Goal: Task Accomplishment & Management: Complete application form

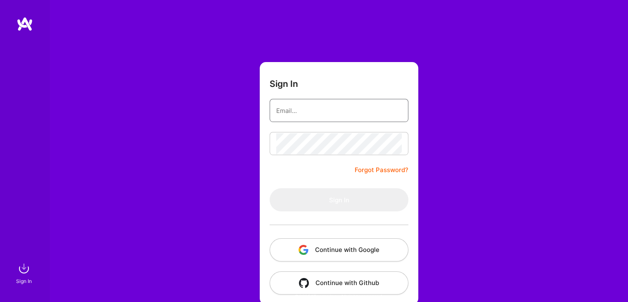
type input "[EMAIL_ADDRESS][DOMAIN_NAME]"
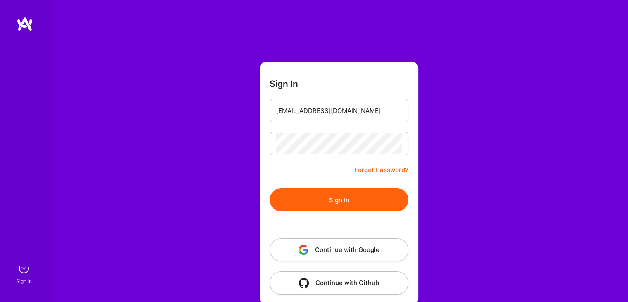
click at [320, 195] on button "Sign In" at bounding box center [339, 199] width 139 height 23
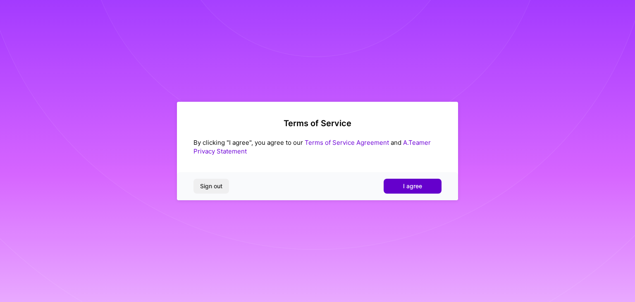
click at [426, 183] on button "I agree" at bounding box center [412, 185] width 58 height 15
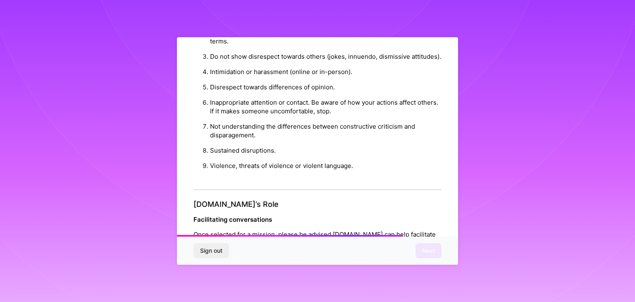
scroll to position [944, 0]
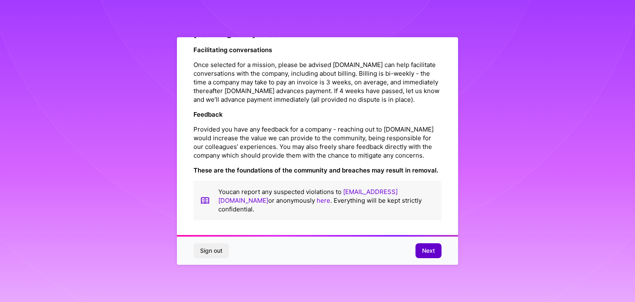
click at [425, 250] on span "Next" at bounding box center [428, 250] width 13 height 8
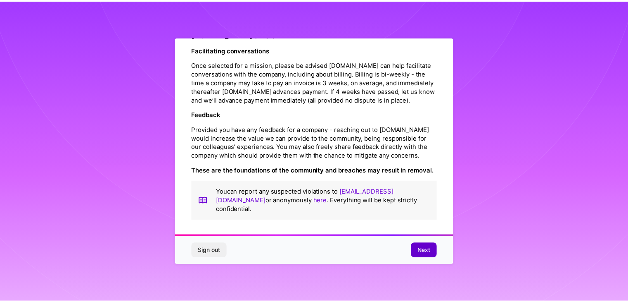
scroll to position [0, 0]
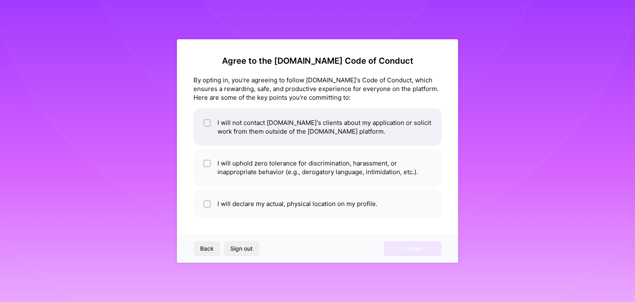
click at [364, 134] on li "I will not contact [DOMAIN_NAME]'s clients about my application or solicit work…" at bounding box center [317, 126] width 248 height 37
checkbox input "true"
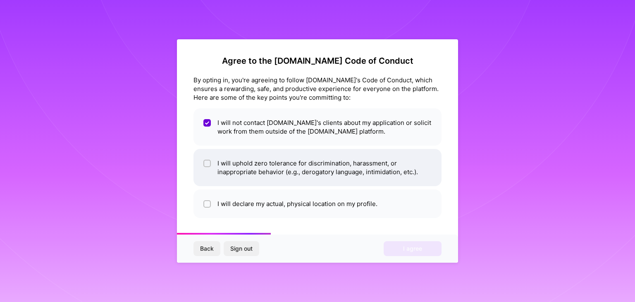
click at [307, 170] on li "I will uphold zero tolerance for discrimination, harassment, or inappropriate b…" at bounding box center [317, 167] width 248 height 37
checkbox input "true"
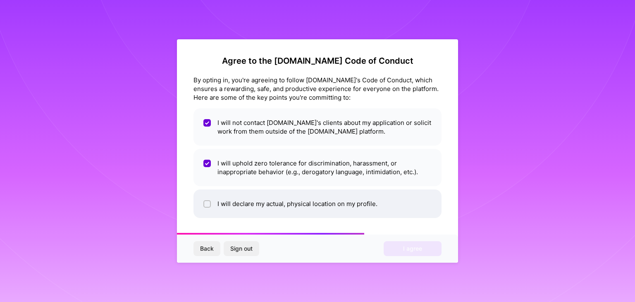
click at [304, 203] on li "I will declare my actual, physical location on my profile." at bounding box center [317, 203] width 248 height 29
checkbox input "true"
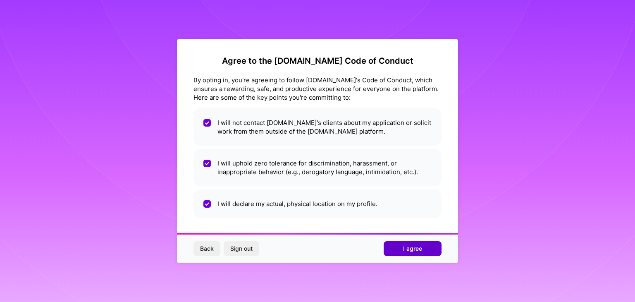
click at [402, 248] on button "I agree" at bounding box center [412, 248] width 58 height 15
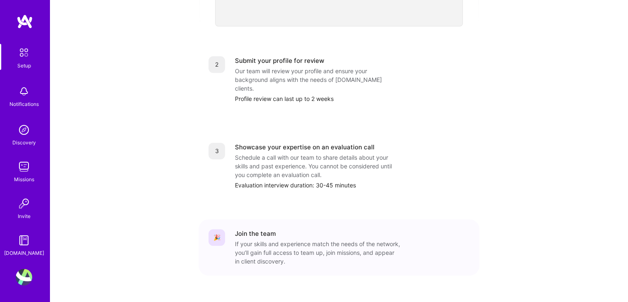
scroll to position [326, 0]
click at [297, 217] on div "🎉 Join the team If your skills and experience match the needs of the network, y…" at bounding box center [339, 245] width 281 height 56
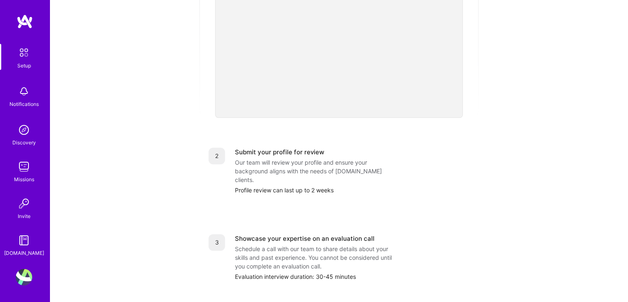
scroll to position [119, 0]
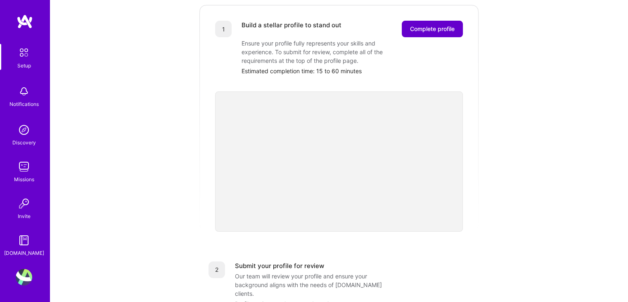
click at [426, 25] on span "Complete profile" at bounding box center [432, 29] width 45 height 8
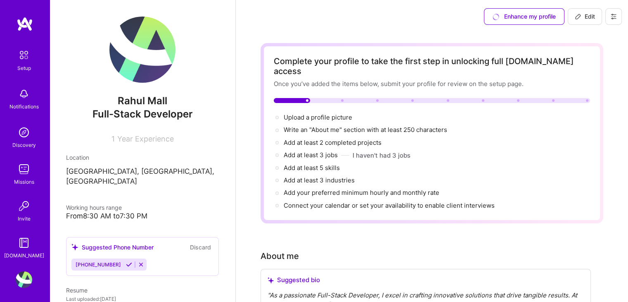
click at [105, 212] on div "From 8:30 AM to 7:30 PM" at bounding box center [142, 216] width 153 height 9
drag, startPoint x: 85, startPoint y: 209, endPoint x: 97, endPoint y: 207, distance: 12.0
click at [97, 212] on div "From 8:30 AM to 7:30 PM" at bounding box center [142, 216] width 153 height 9
click at [130, 203] on div "Working hours range" at bounding box center [142, 207] width 153 height 9
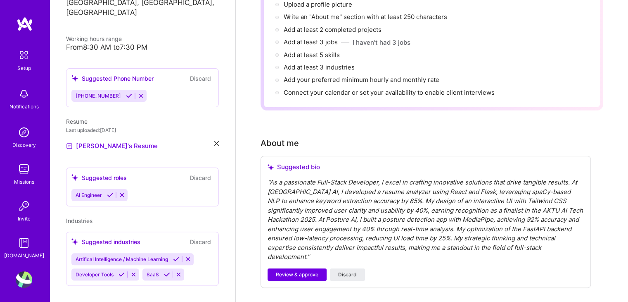
scroll to position [138, 0]
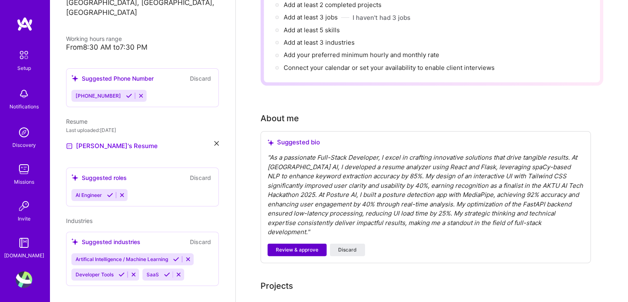
click at [286, 246] on span "Review & approve" at bounding box center [297, 249] width 43 height 7
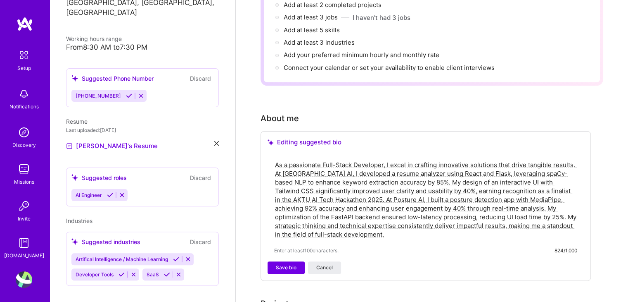
click at [281, 159] on textarea "As a passionate Full-Stack Developer, I excel in crafting innovative solutions …" at bounding box center [425, 199] width 303 height 80
click at [350, 185] on textarea "As a passionate Full-Stack Developer, I excel in crafting innovative solutions …" at bounding box center [425, 199] width 303 height 80
type textarea "As a passionate Full-Stack Developer, I excel in crafting innovative solutions …"
click at [288, 264] on span "Save bio" at bounding box center [286, 267] width 21 height 7
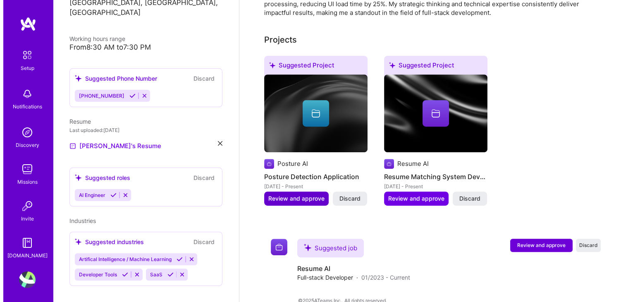
scroll to position [309, 0]
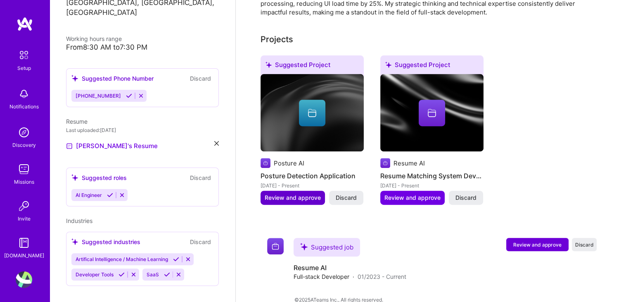
click at [297, 193] on span "Review and approve" at bounding box center [293, 197] width 56 height 8
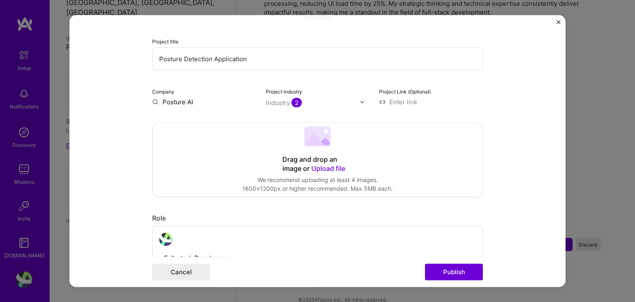
scroll to position [0, 0]
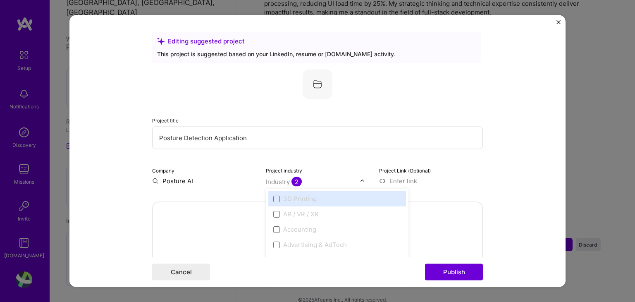
click at [458, 166] on div "Project Link (Optional)" at bounding box center [431, 175] width 104 height 19
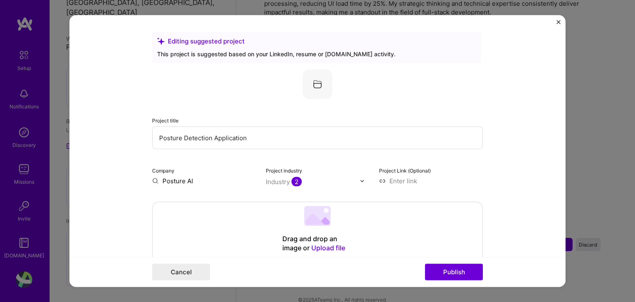
click at [397, 179] on input at bounding box center [431, 180] width 104 height 9
paste input "https://posture-detection-main.vercel.app/"
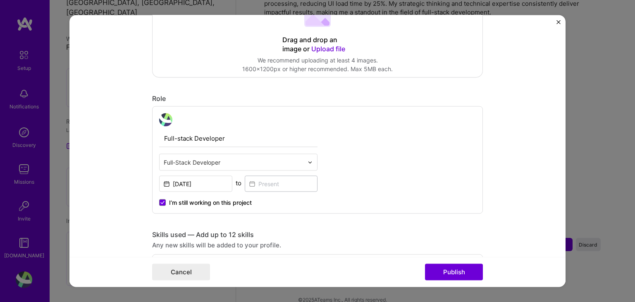
scroll to position [207, 0]
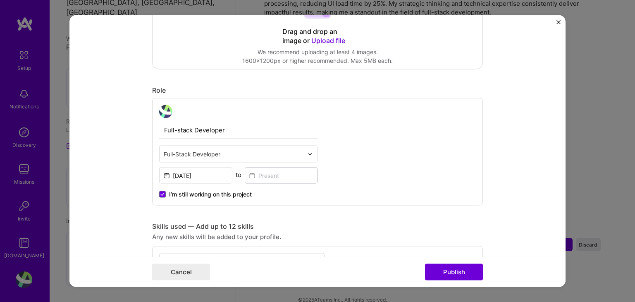
type input "https://posture-detection-main.vercel.app"
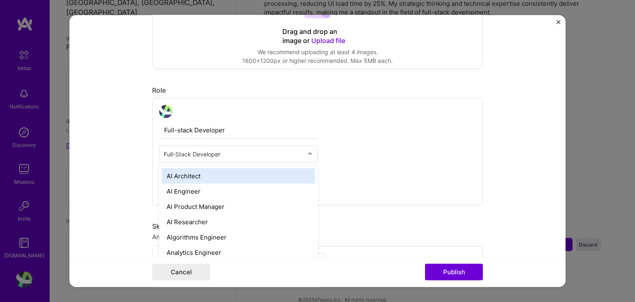
scroll to position [0, 0]
click at [271, 160] on div "Full-Stack Developer" at bounding box center [233, 154] width 148 height 16
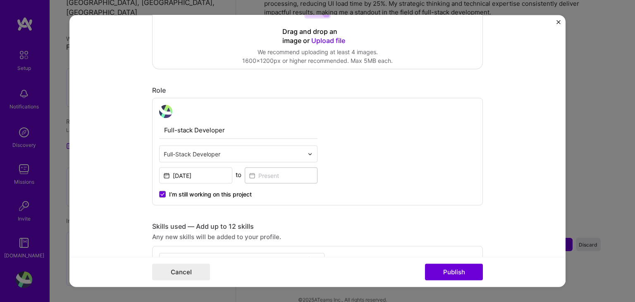
drag, startPoint x: 276, startPoint y: 146, endPoint x: 291, endPoint y: 135, distance: 18.0
click at [276, 146] on div "Full-Stack Developer" at bounding box center [233, 154] width 148 height 16
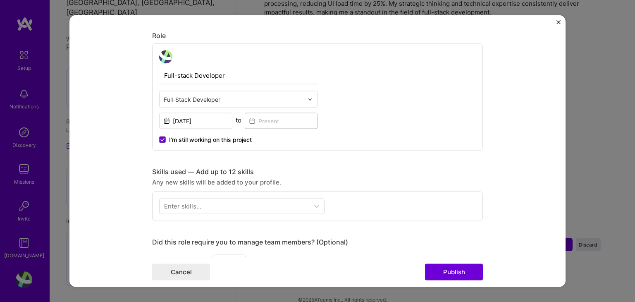
scroll to position [275, 0]
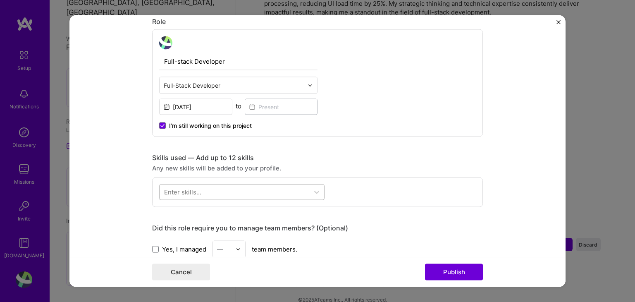
click at [233, 194] on div at bounding box center [233, 192] width 149 height 14
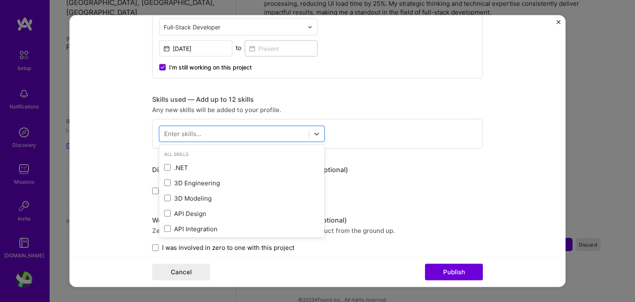
scroll to position [413, 0]
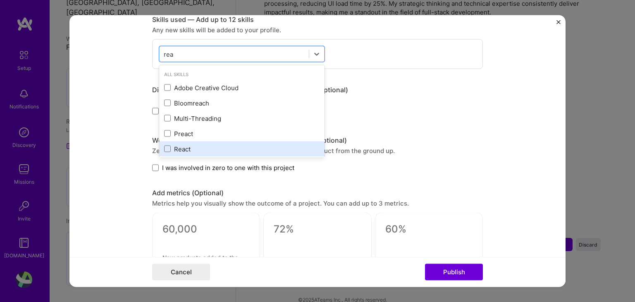
click at [169, 151] on div "React" at bounding box center [241, 148] width 155 height 9
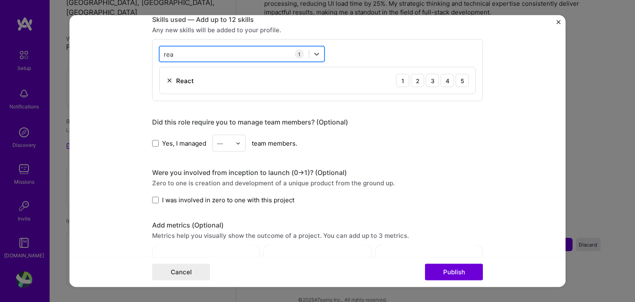
click at [222, 48] on div "rea rea" at bounding box center [233, 54] width 149 height 14
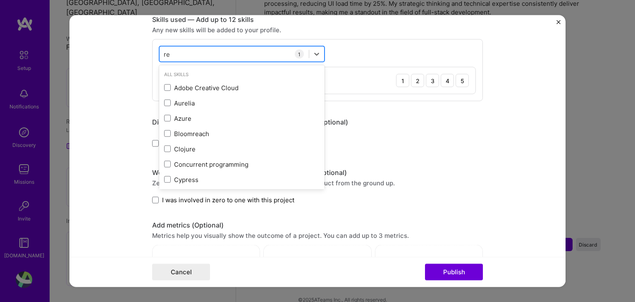
type input "r"
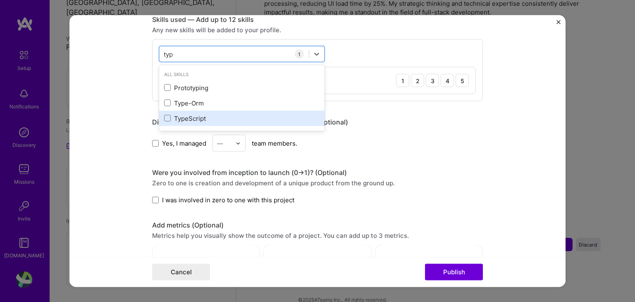
click at [175, 114] on div "TypeScript" at bounding box center [241, 118] width 155 height 9
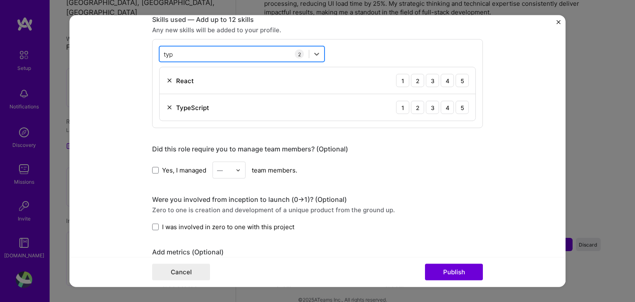
click at [192, 52] on div "typ typ" at bounding box center [233, 54] width 149 height 14
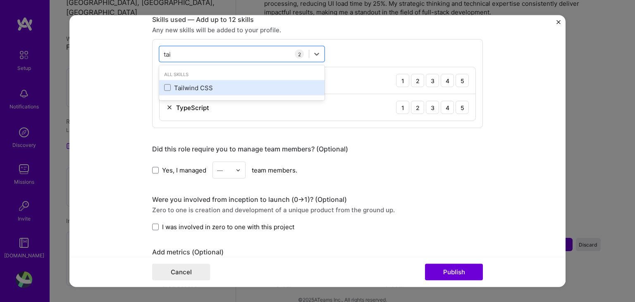
click at [171, 85] on div "Tailwind CSS" at bounding box center [241, 87] width 155 height 9
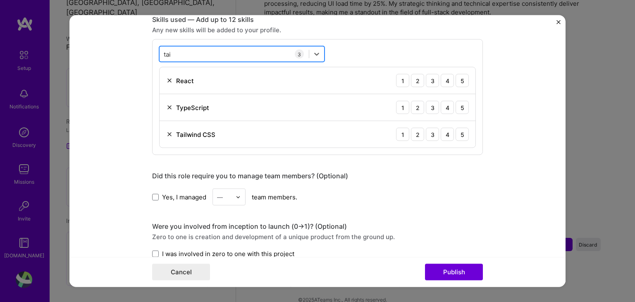
click at [203, 56] on div "tai tai" at bounding box center [233, 54] width 149 height 14
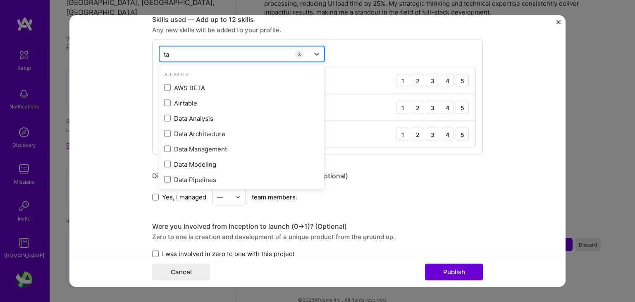
type input "t"
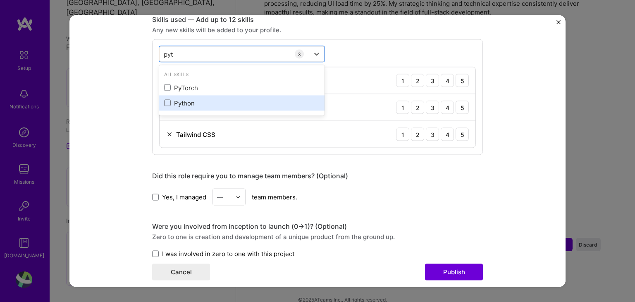
click at [193, 96] on div "Python" at bounding box center [241, 102] width 165 height 15
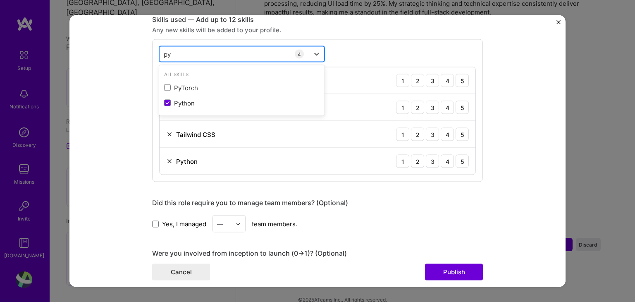
type input "p"
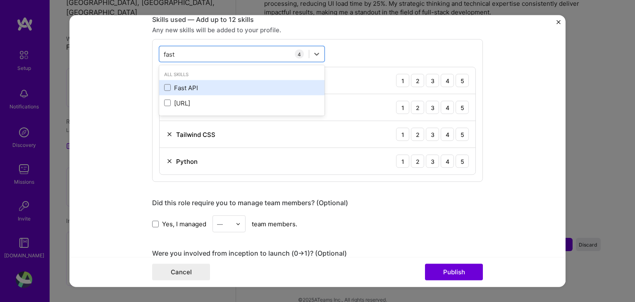
click at [190, 81] on div "Fast API" at bounding box center [241, 87] width 165 height 15
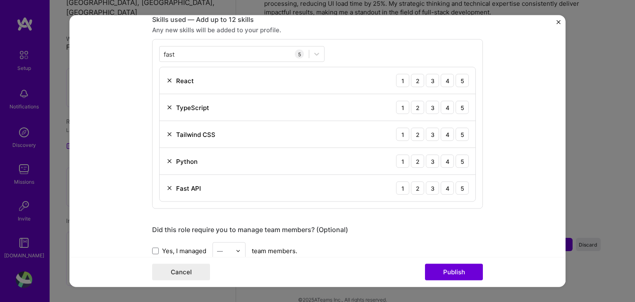
click at [208, 41] on div "fast fast 5 React 1 2 3 4 5 TypeScript 1 2 3 4 5 Tailwind CSS 1 2 3 4 5 Python …" at bounding box center [317, 123] width 331 height 169
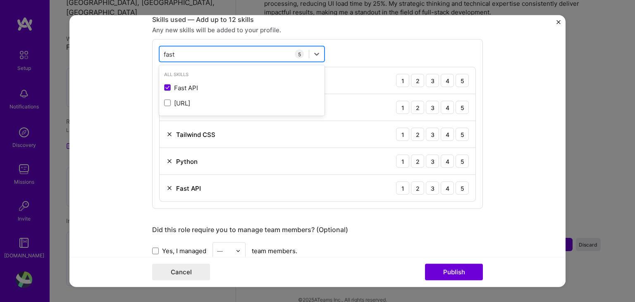
click at [208, 51] on div "fast fast" at bounding box center [233, 54] width 149 height 14
type input "f"
type input "o"
type input "c"
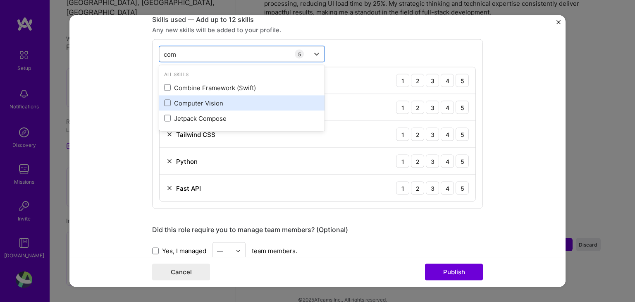
click at [193, 95] on div "Computer Vision" at bounding box center [241, 102] width 165 height 15
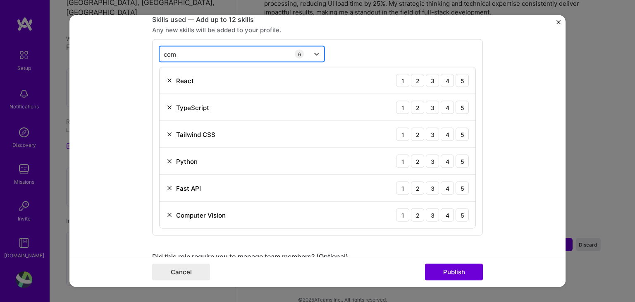
click at [209, 50] on div "com com" at bounding box center [233, 54] width 149 height 14
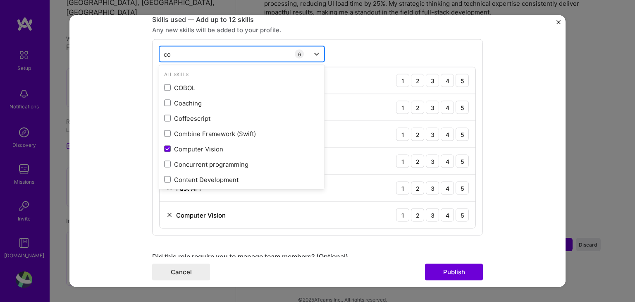
type input "c"
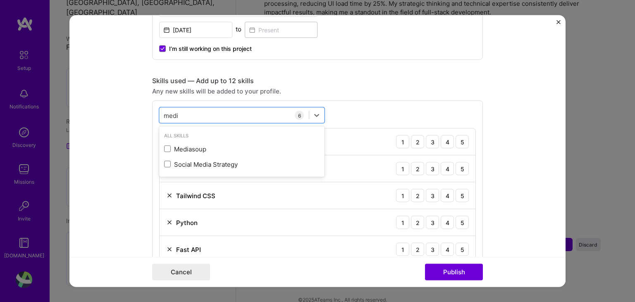
scroll to position [344, 0]
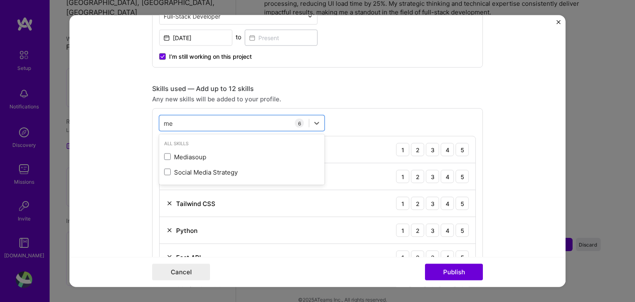
type input "m"
drag, startPoint x: 117, startPoint y: 125, endPoint x: 117, endPoint y: 118, distance: 6.6
click at [117, 124] on form "Editing suggested project This project is suggested based on your LinkedIn, res…" at bounding box center [317, 150] width 496 height 271
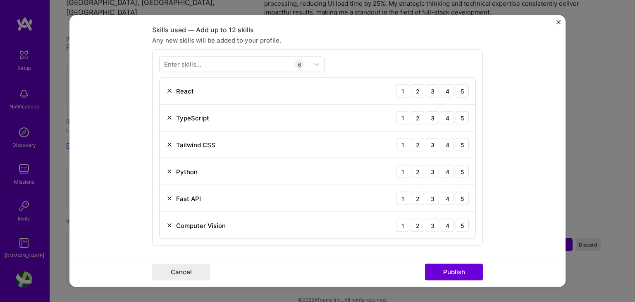
scroll to position [413, 0]
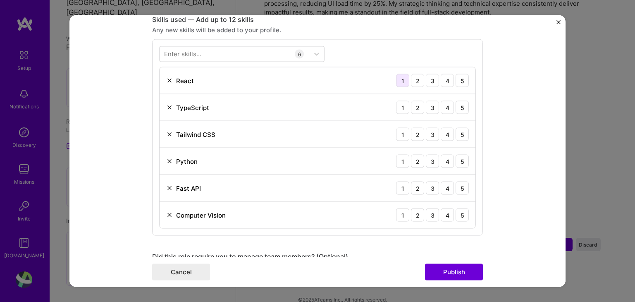
click at [399, 83] on div "1" at bounding box center [402, 80] width 13 height 13
click at [399, 81] on div "1" at bounding box center [402, 80] width 13 height 13
click at [444, 81] on div "4" at bounding box center [446, 80] width 13 height 13
click at [448, 109] on div "4" at bounding box center [446, 107] width 13 height 13
click at [444, 132] on div "4" at bounding box center [446, 134] width 13 height 13
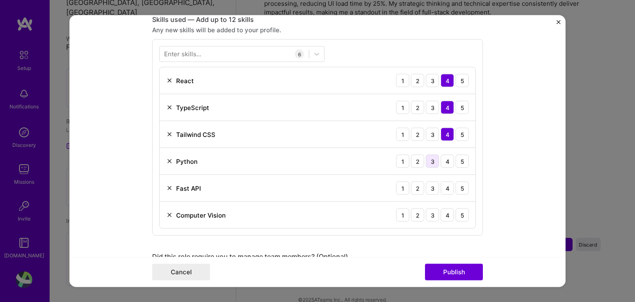
click at [426, 163] on div "3" at bounding box center [432, 161] width 13 height 13
click at [433, 197] on div "Fast API 1 2 3 4 5" at bounding box center [317, 188] width 316 height 27
click at [428, 187] on div "3" at bounding box center [432, 187] width 13 height 13
click at [431, 212] on div "3" at bounding box center [432, 214] width 13 height 13
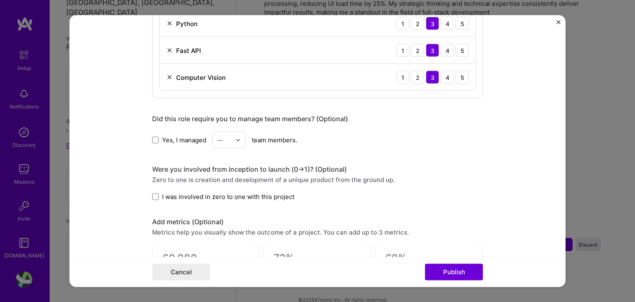
click at [255, 195] on span "I was involved in zero to one with this project" at bounding box center [228, 196] width 132 height 9
click at [0, 0] on input "I was involved in zero to one with this project" at bounding box center [0, 0] width 0 height 0
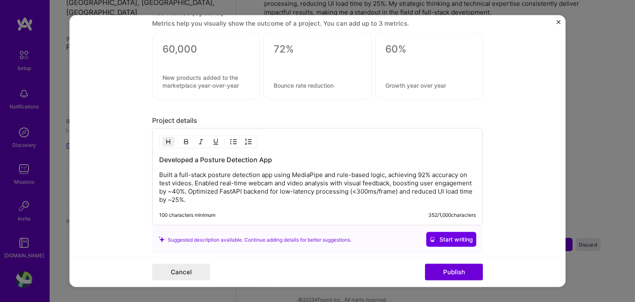
scroll to position [690, 0]
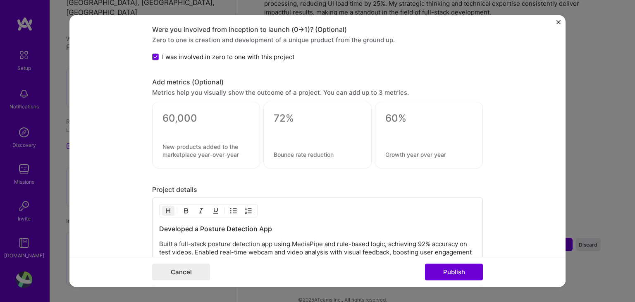
click at [409, 122] on div at bounding box center [429, 135] width 108 height 67
click at [410, 150] on textarea at bounding box center [428, 154] width 87 height 8
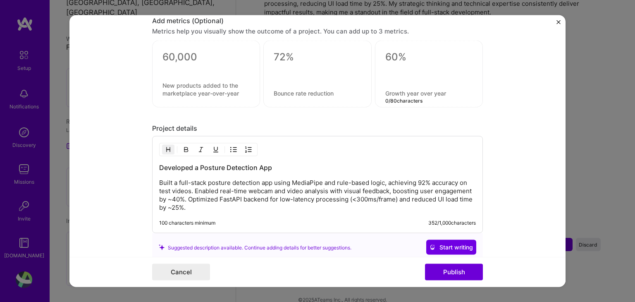
scroll to position [759, 0]
